Goal: Navigation & Orientation: Go to known website

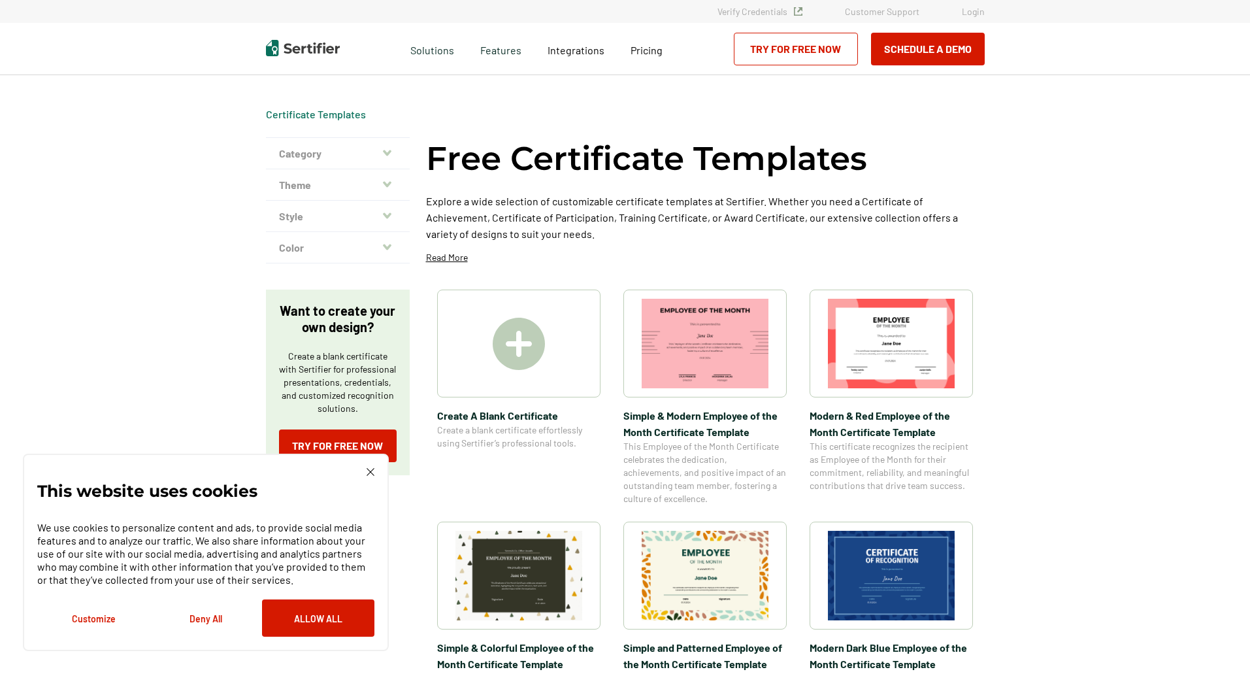
click at [497, 339] on img at bounding box center [519, 344] width 52 height 52
click at [364, 466] on div "This website uses cookies We use cookies to personalize content and ads, to pro…" at bounding box center [206, 552] width 366 height 197
click at [369, 469] on img at bounding box center [371, 472] width 8 height 8
